Goal: Complete application form

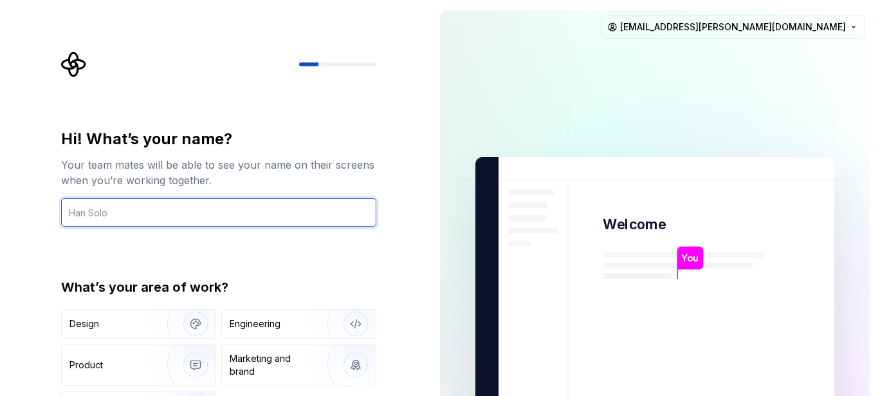
click at [131, 202] on input "text" at bounding box center [218, 212] width 315 height 28
type input "[PERSON_NAME]"
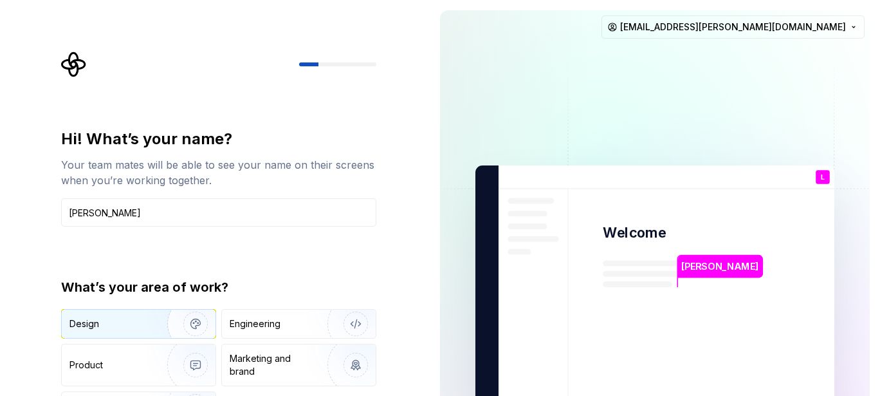
click at [126, 323] on div "Design" at bounding box center [109, 323] width 81 height 13
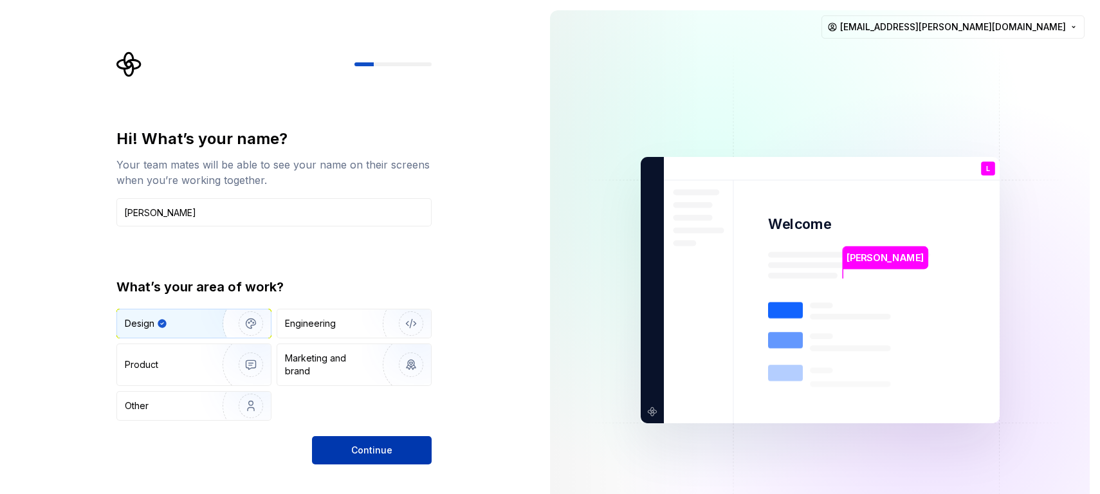
click at [406, 395] on button "Continue" at bounding box center [372, 450] width 120 height 28
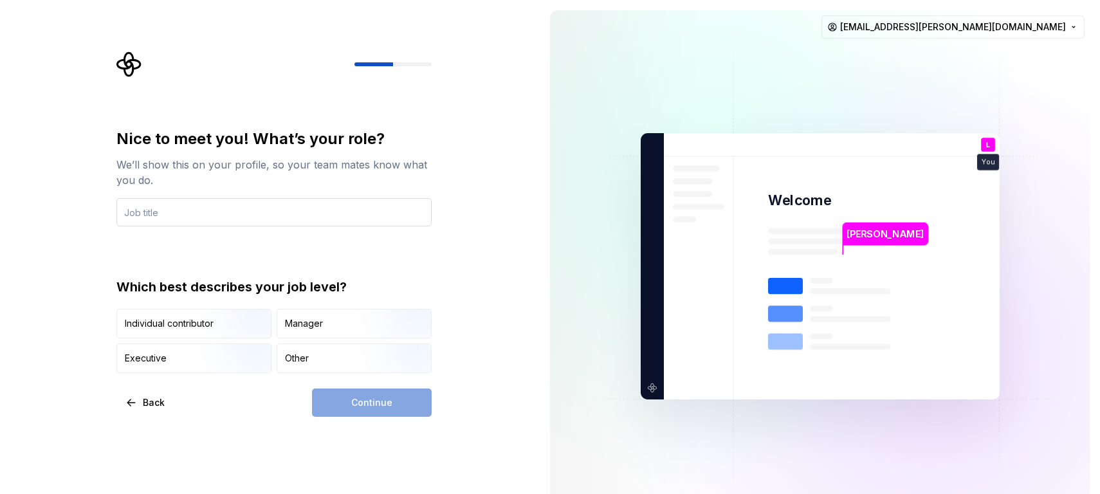
click at [272, 214] on input "text" at bounding box center [273, 212] width 315 height 28
click at [378, 395] on div "Continue" at bounding box center [372, 403] width 120 height 28
click at [293, 326] on div "Manager" at bounding box center [304, 323] width 38 height 13
click at [236, 214] on input "text" at bounding box center [273, 212] width 315 height 28
drag, startPoint x: 347, startPoint y: 406, endPoint x: 266, endPoint y: 275, distance: 154.6
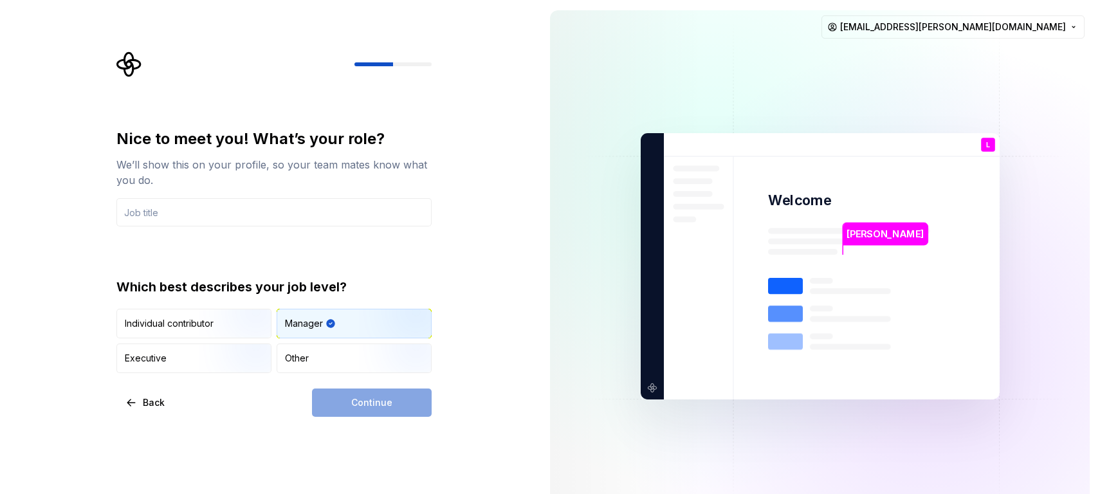
click at [347, 395] on div "Continue" at bounding box center [372, 403] width 120 height 28
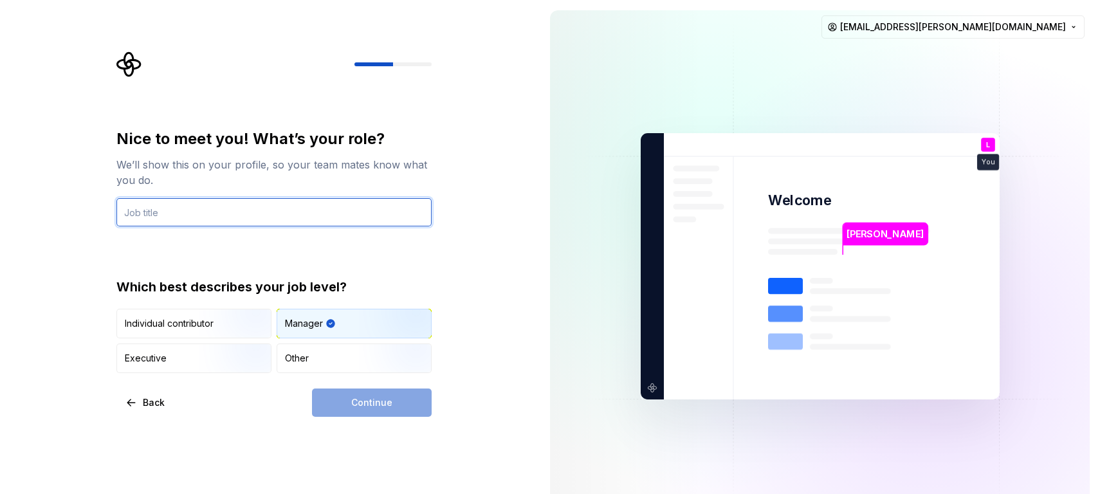
click at [204, 207] on input "text" at bounding box center [273, 212] width 315 height 28
click at [223, 211] on input "text" at bounding box center [273, 212] width 315 height 28
type input "DEv"
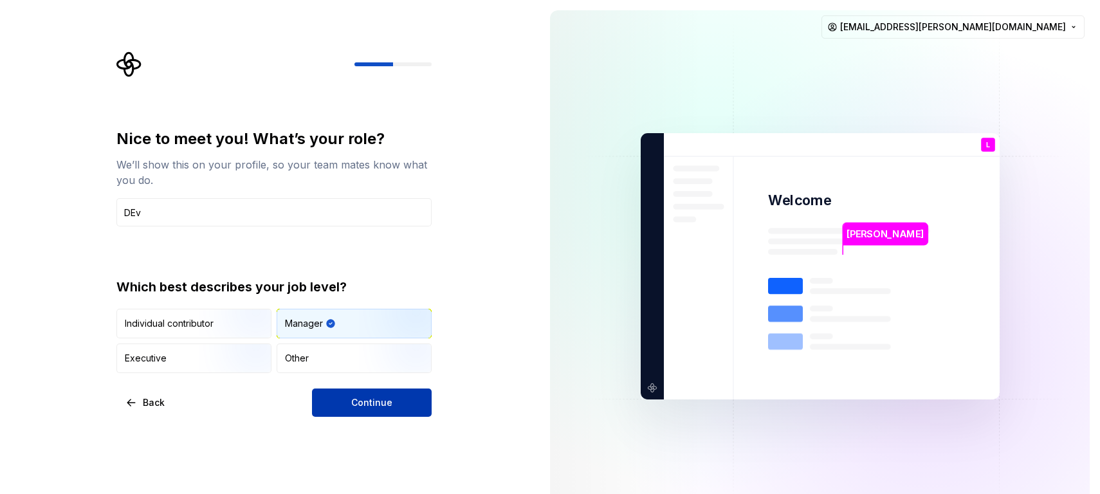
click at [349, 395] on button "Continue" at bounding box center [372, 403] width 120 height 28
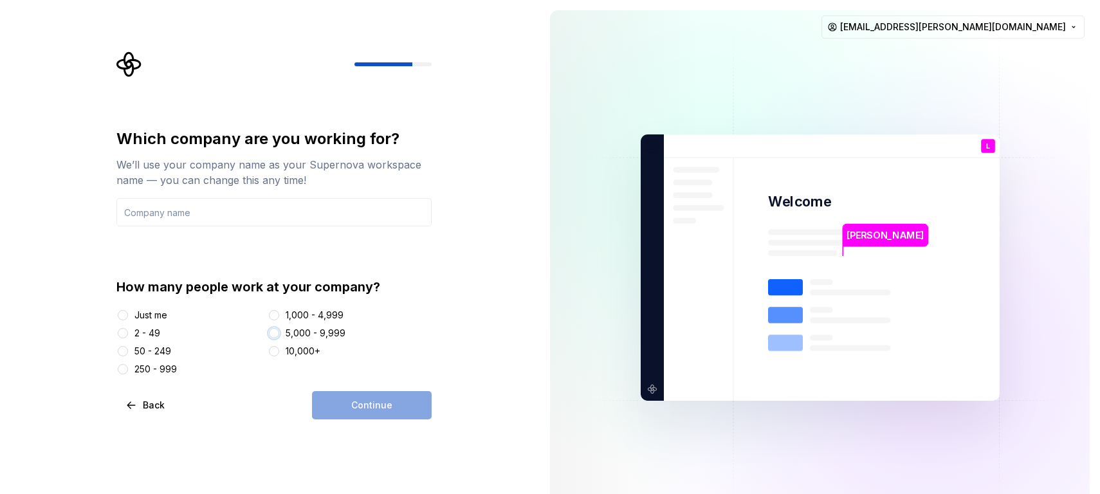
click at [275, 335] on button "5,000 - 9,999" at bounding box center [274, 333] width 10 height 10
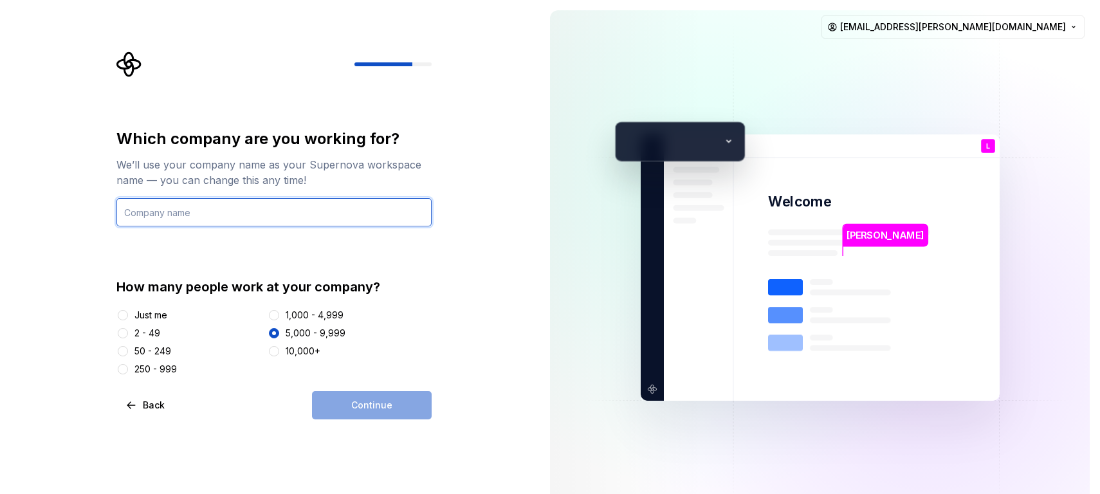
click at [192, 212] on input "text" at bounding box center [273, 212] width 315 height 28
click at [134, 316] on div "Just me" at bounding box center [150, 315] width 33 height 13
click at [128, 316] on button "Just me" at bounding box center [123, 315] width 10 height 10
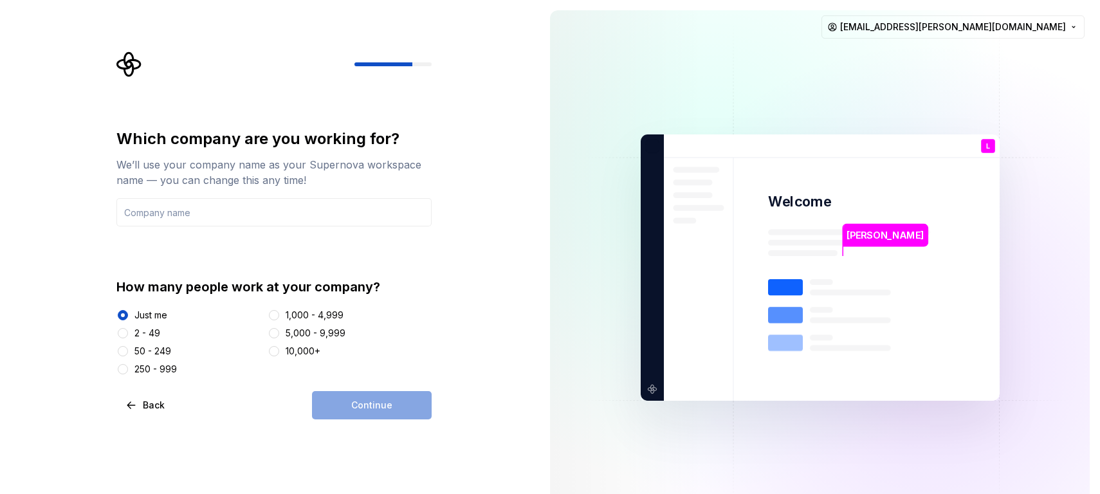
click at [353, 395] on div "Continue" at bounding box center [372, 405] width 120 height 28
click at [204, 219] on input "text" at bounding box center [273, 212] width 315 height 28
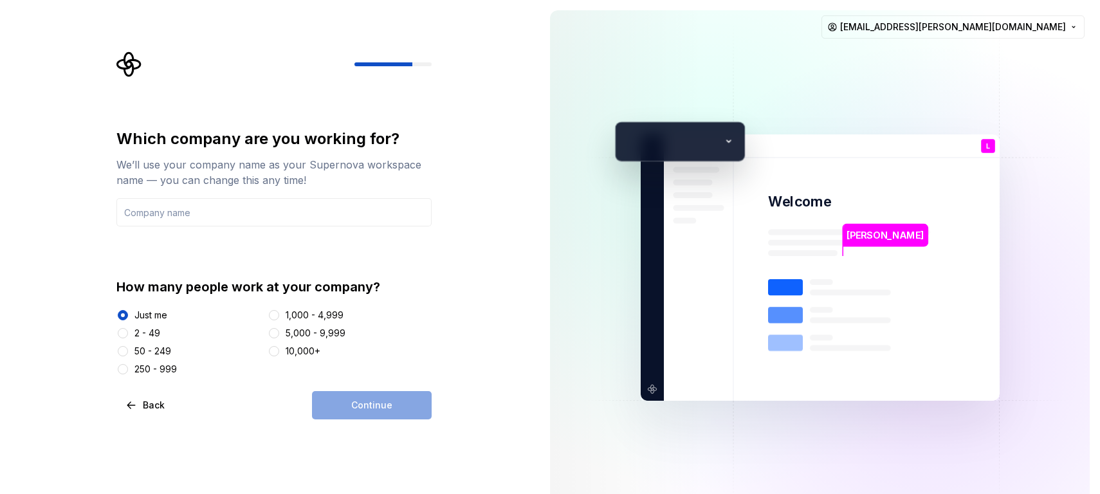
click at [362, 383] on div "Which company are you working for? We’ll use your company name as your Supernov…" at bounding box center [273, 274] width 315 height 291
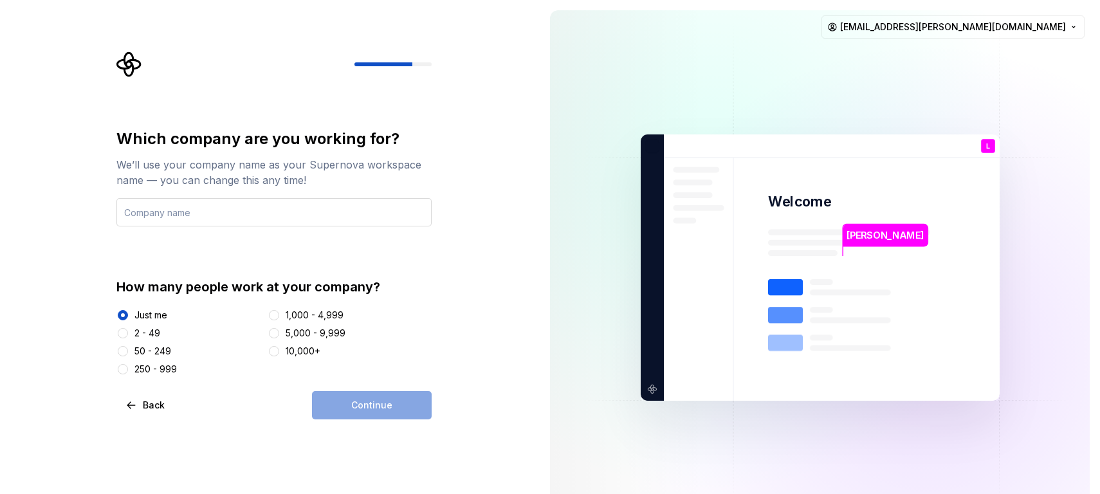
click at [245, 223] on input "text" at bounding box center [273, 212] width 315 height 28
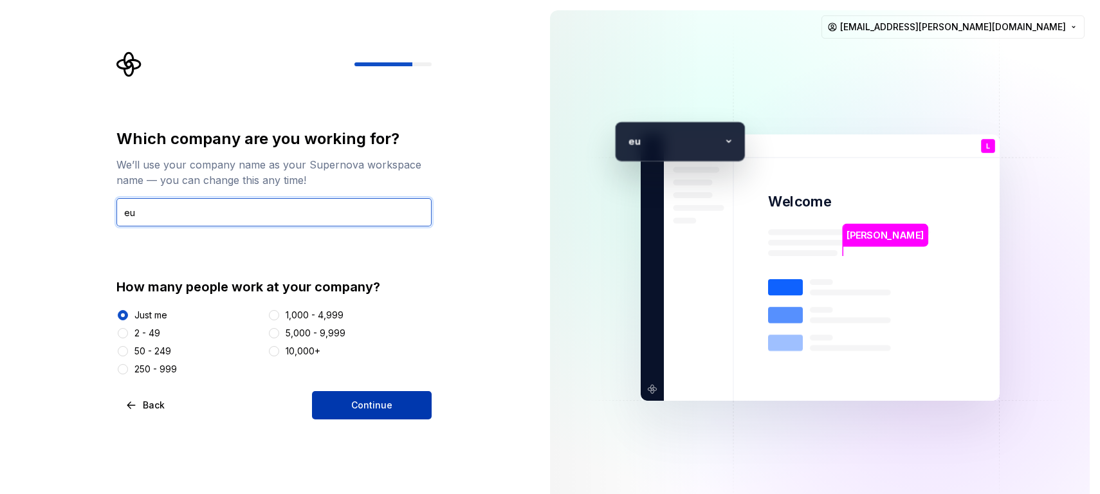
type input "eu"
click at [373, 395] on span "Continue" at bounding box center [371, 405] width 41 height 13
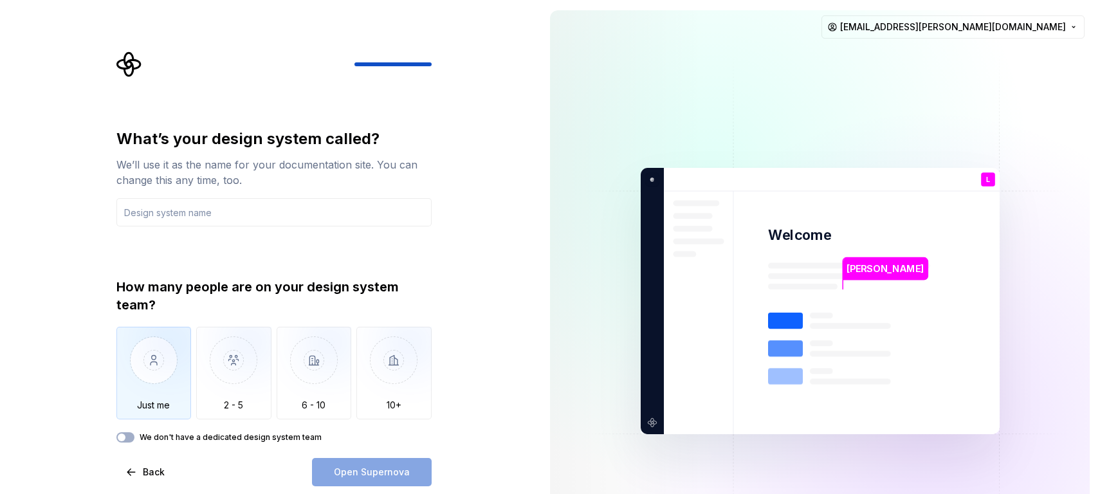
click at [142, 370] on img "button" at bounding box center [153, 370] width 75 height 86
click at [393, 395] on div "Open Supernova" at bounding box center [372, 472] width 120 height 28
drag, startPoint x: 319, startPoint y: 136, endPoint x: 212, endPoint y: 143, distance: 106.5
click at [212, 143] on div "What’s your design system called?" at bounding box center [273, 139] width 315 height 21
copy div "design system"
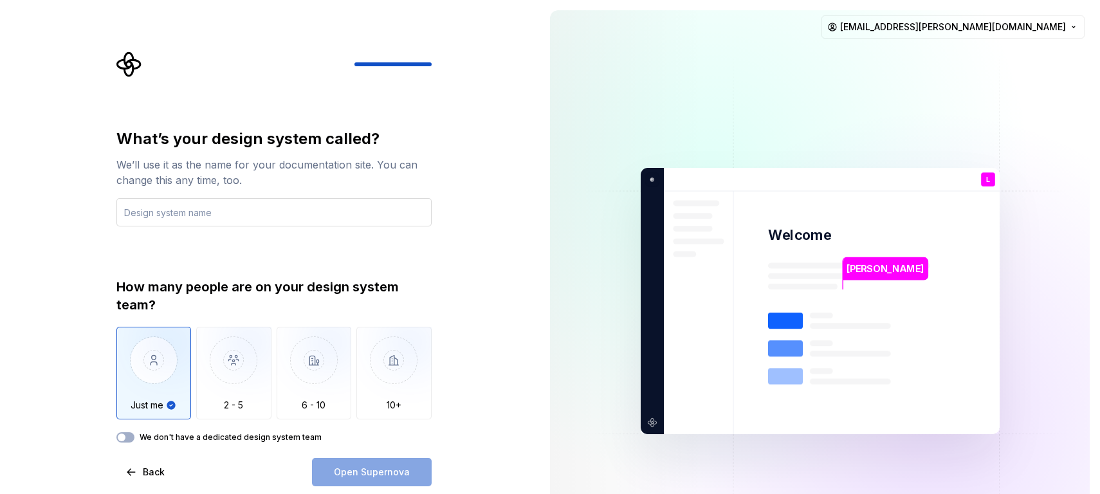
drag, startPoint x: 165, startPoint y: 229, endPoint x: 166, endPoint y: 217, distance: 12.2
click at [165, 228] on div "What’s your design system called? We’ll use it as the name for your documentati…" at bounding box center [273, 286] width 315 height 314
click at [166, 216] on input "text" at bounding box center [273, 212] width 315 height 28
paste input "design system"
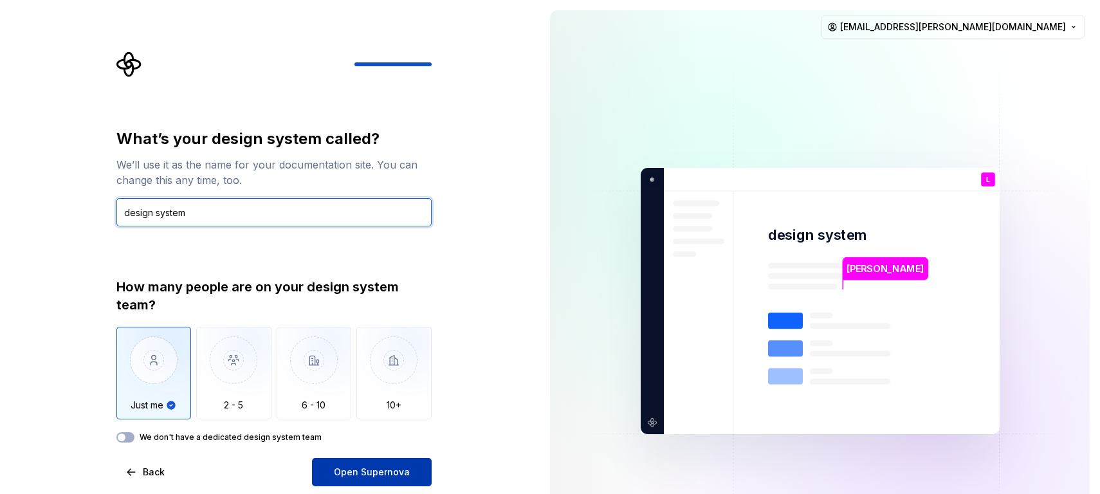
type input "design system"
click at [358, 395] on button "Open Supernova" at bounding box center [372, 472] width 120 height 28
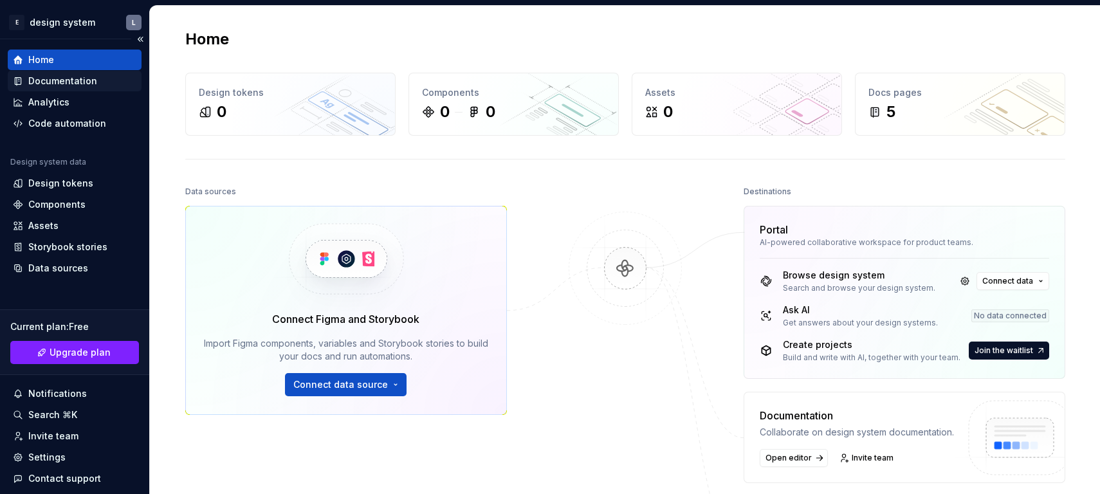
click at [94, 77] on div "Documentation" at bounding box center [75, 81] width 124 height 13
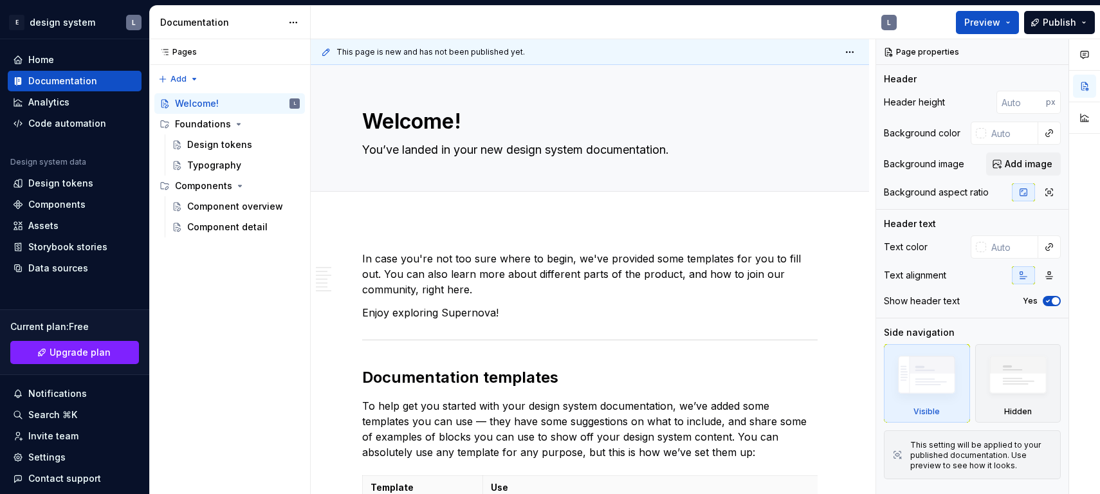
type textarea "*"
